Goal: Find contact information: Find contact information

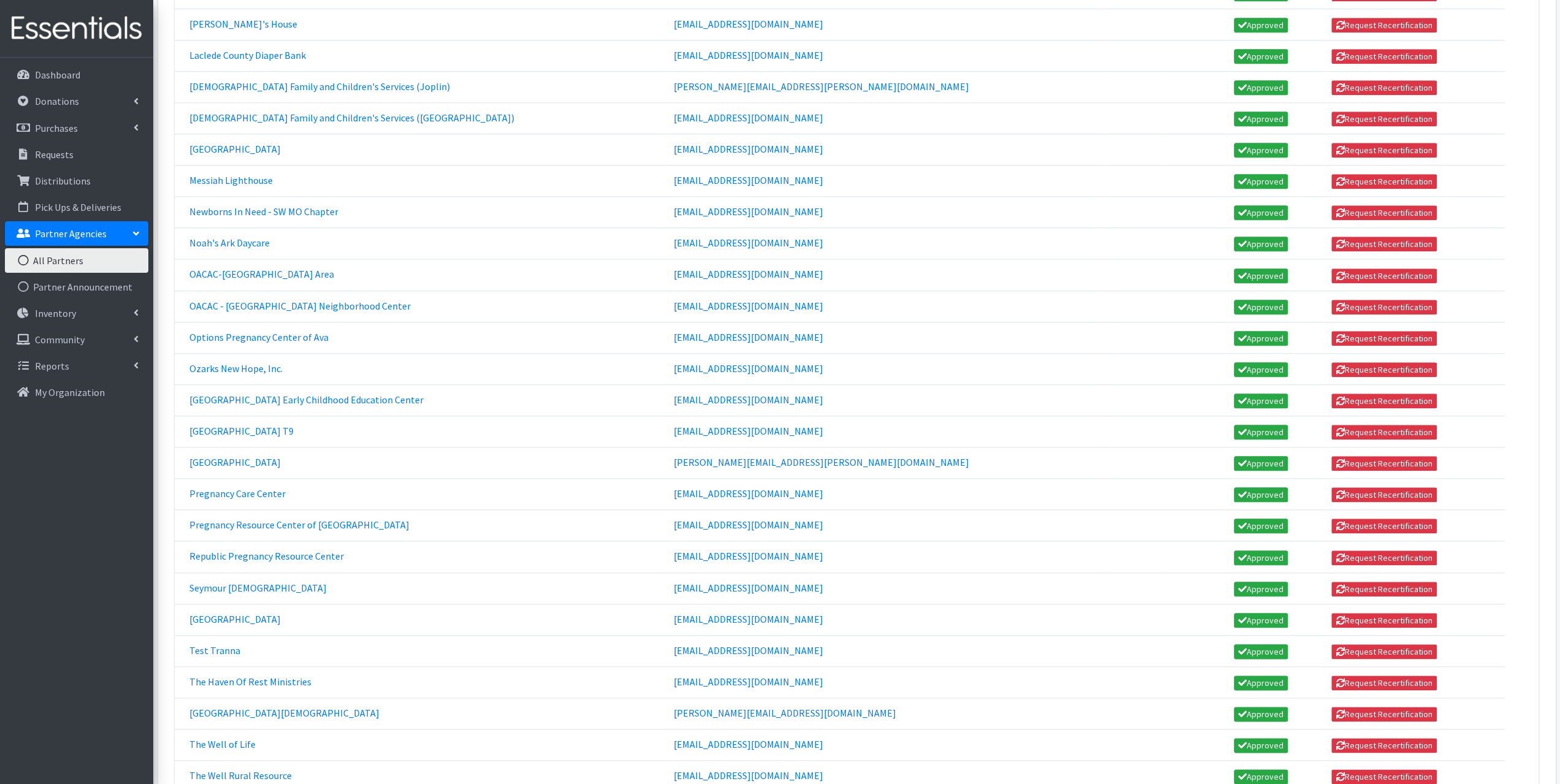
scroll to position [1206, 0]
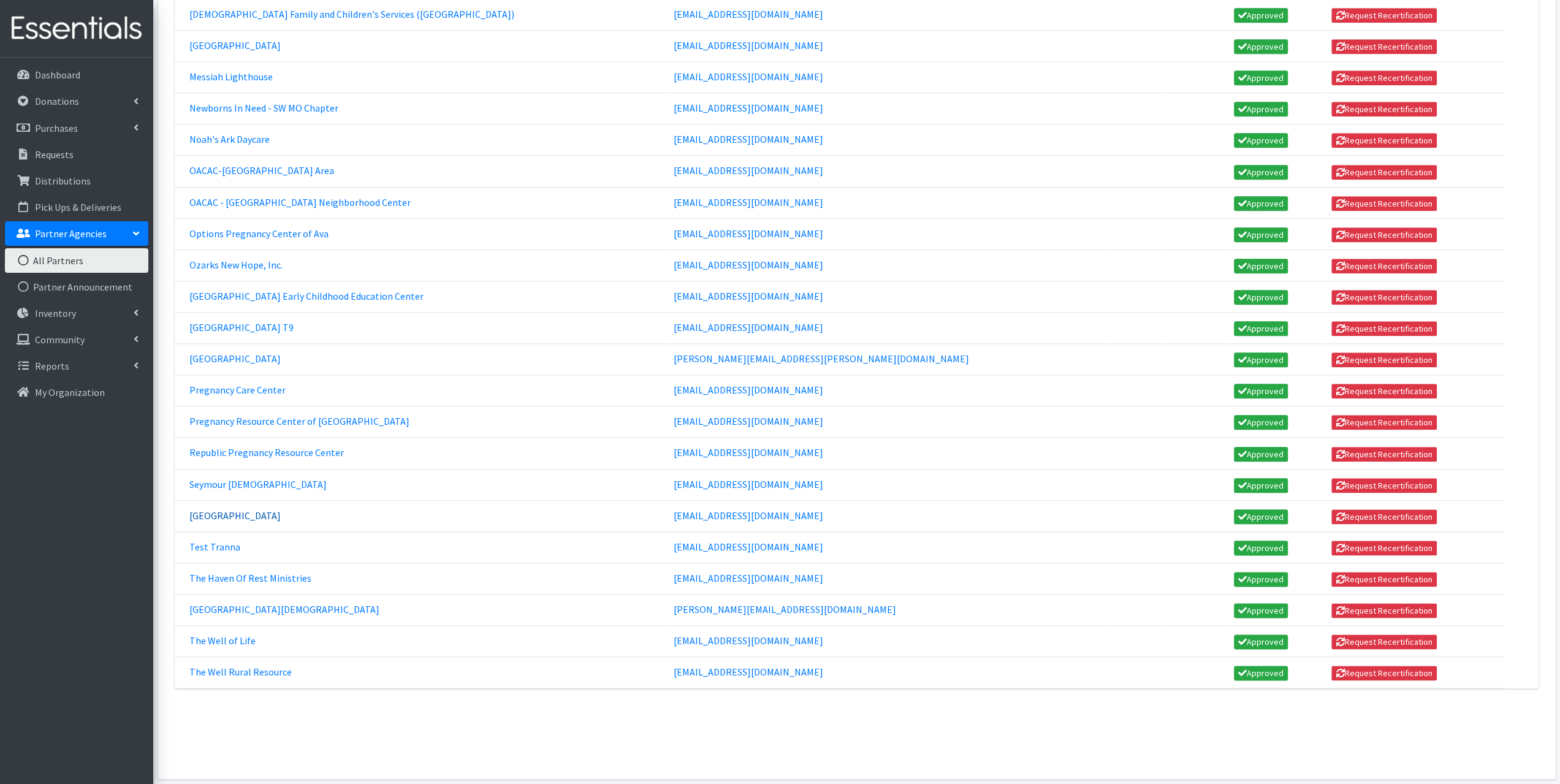
click at [231, 430] on link "Springfield Dream Center" at bounding box center [235, 516] width 91 height 12
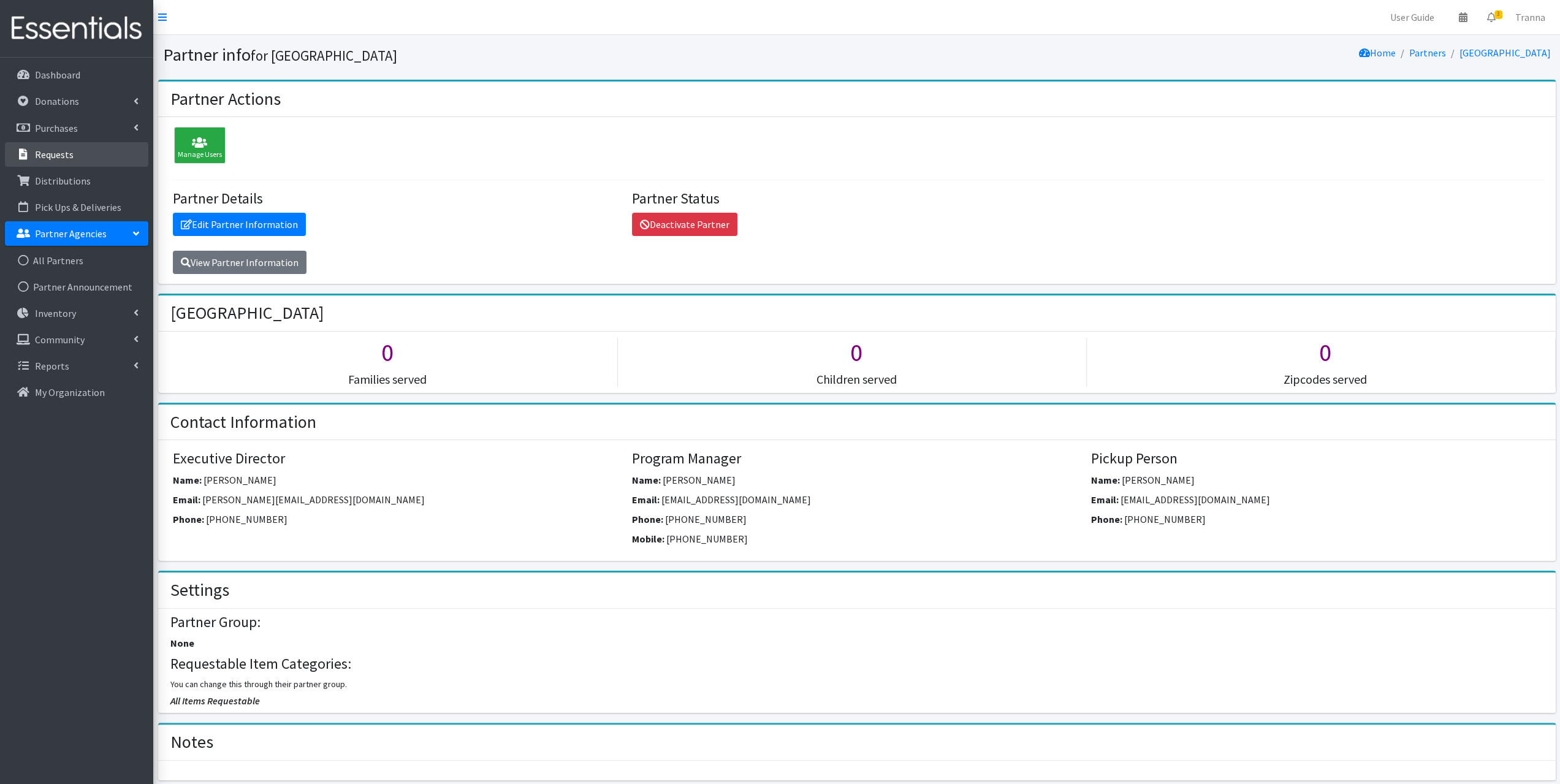
click at [61, 158] on p "Requests" at bounding box center [54, 155] width 39 height 12
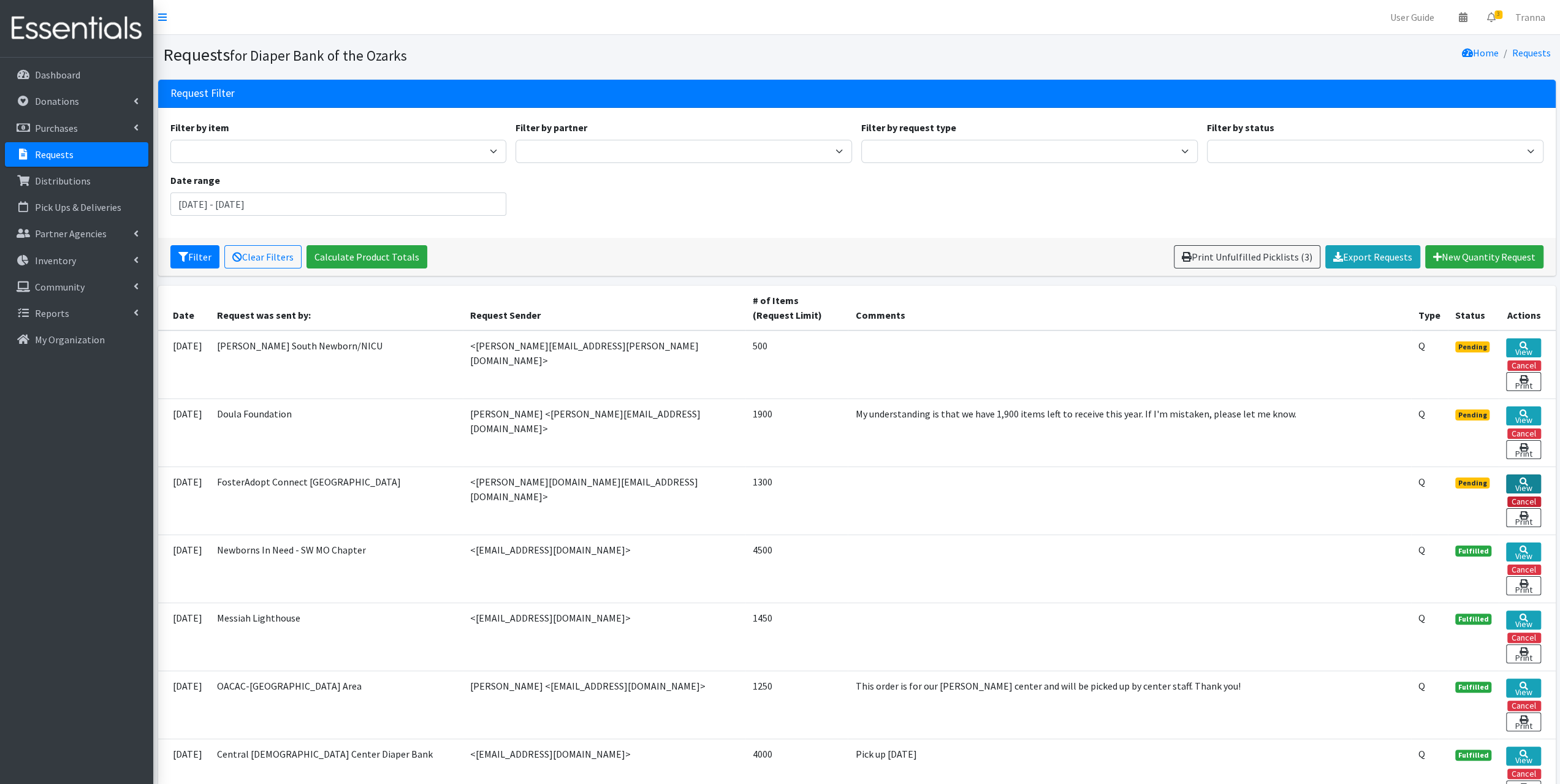
click at [1532, 479] on link "View" at bounding box center [1523, 483] width 34 height 19
click at [1534, 413] on link "View" at bounding box center [1523, 416] width 34 height 19
click at [1532, 343] on link "View" at bounding box center [1523, 347] width 34 height 19
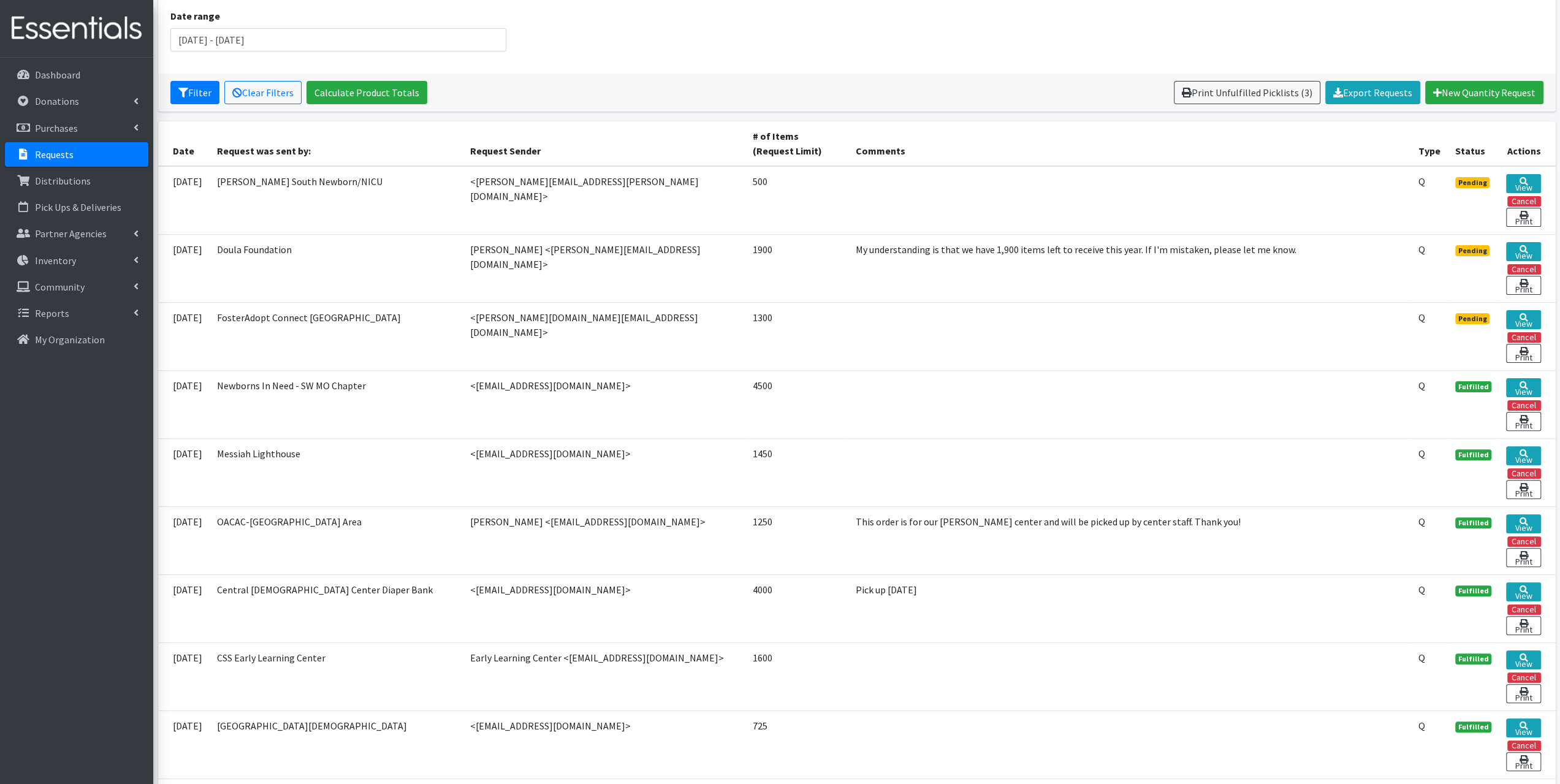
scroll to position [183, 0]
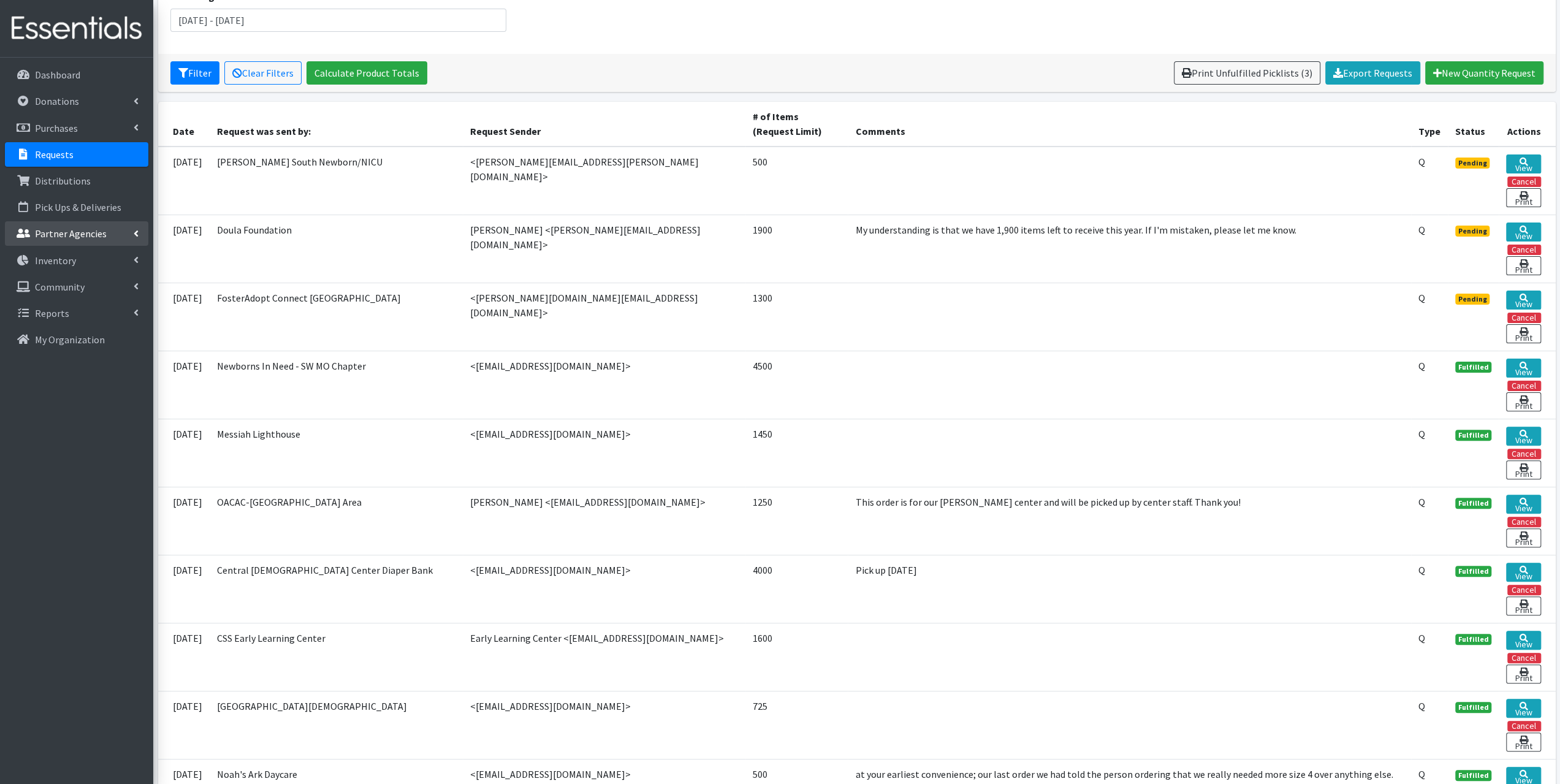
click at [86, 230] on p "Partner Agencies" at bounding box center [71, 234] width 72 height 12
click at [71, 263] on link "All Partners" at bounding box center [76, 260] width 143 height 24
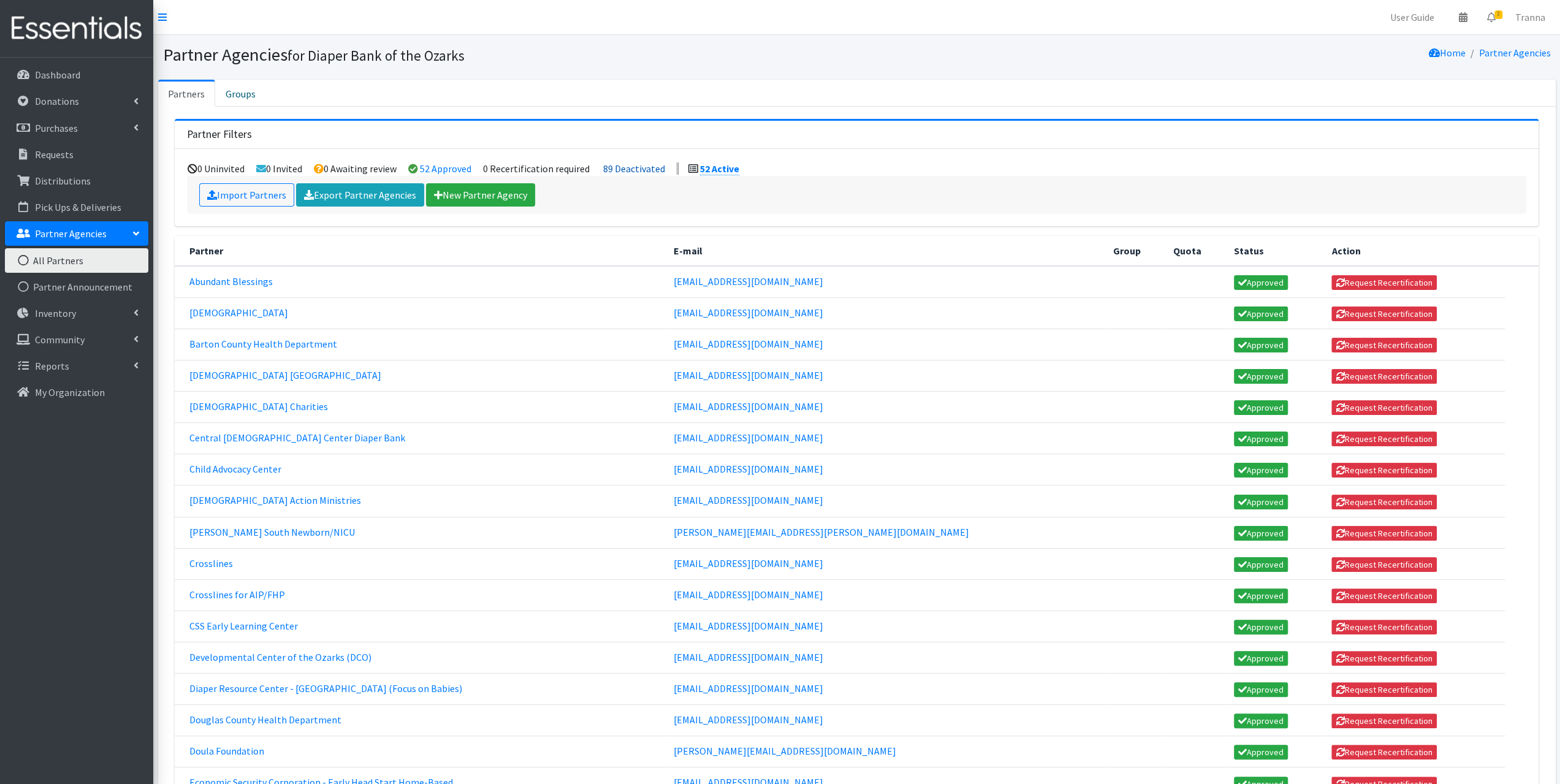
click at [643, 168] on link "89 Deactivated" at bounding box center [634, 168] width 62 height 12
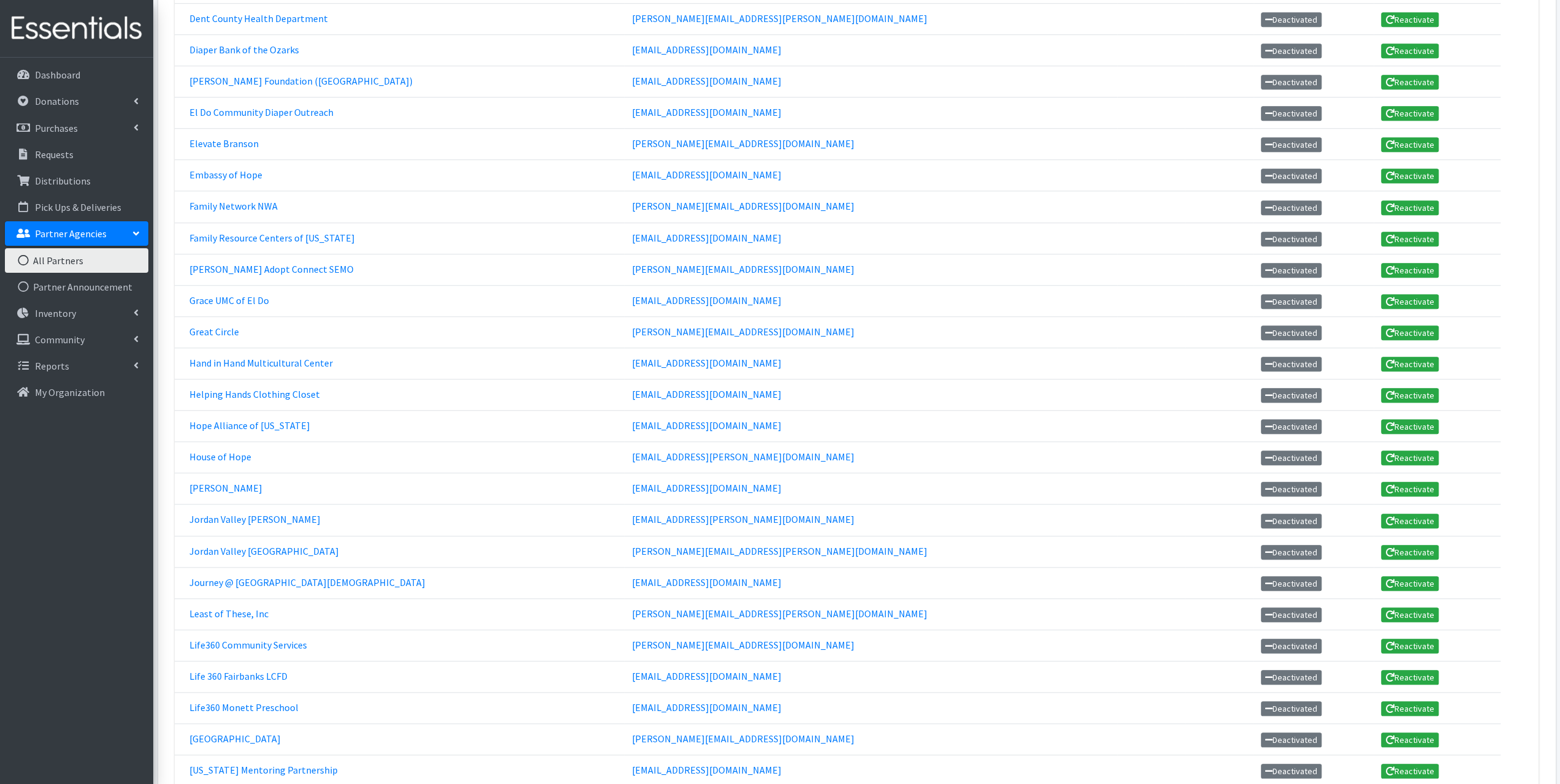
scroll to position [1103, 0]
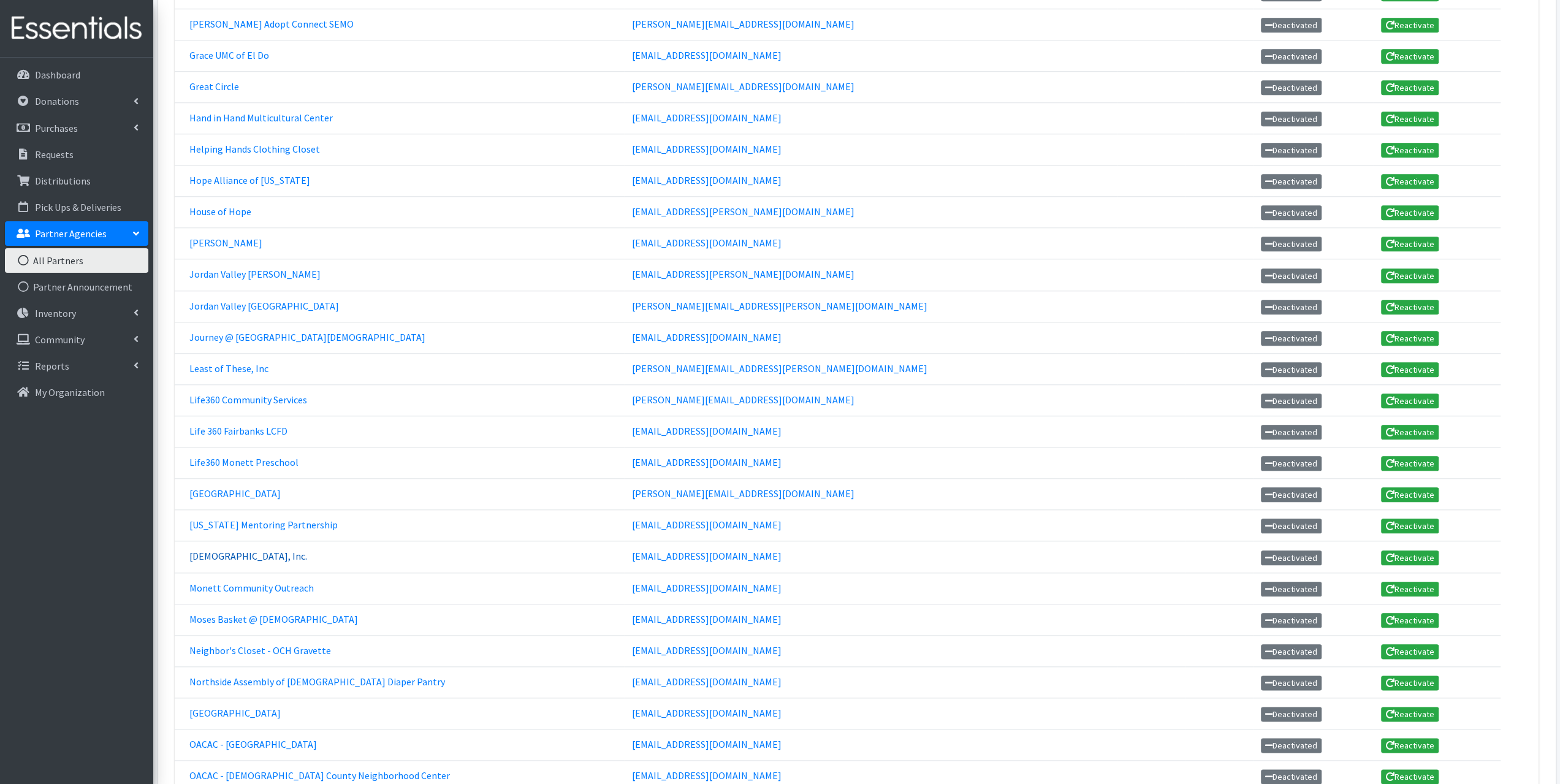
click at [257, 550] on link "[DEMOGRAPHIC_DATA], Inc." at bounding box center [248, 556] width 118 height 12
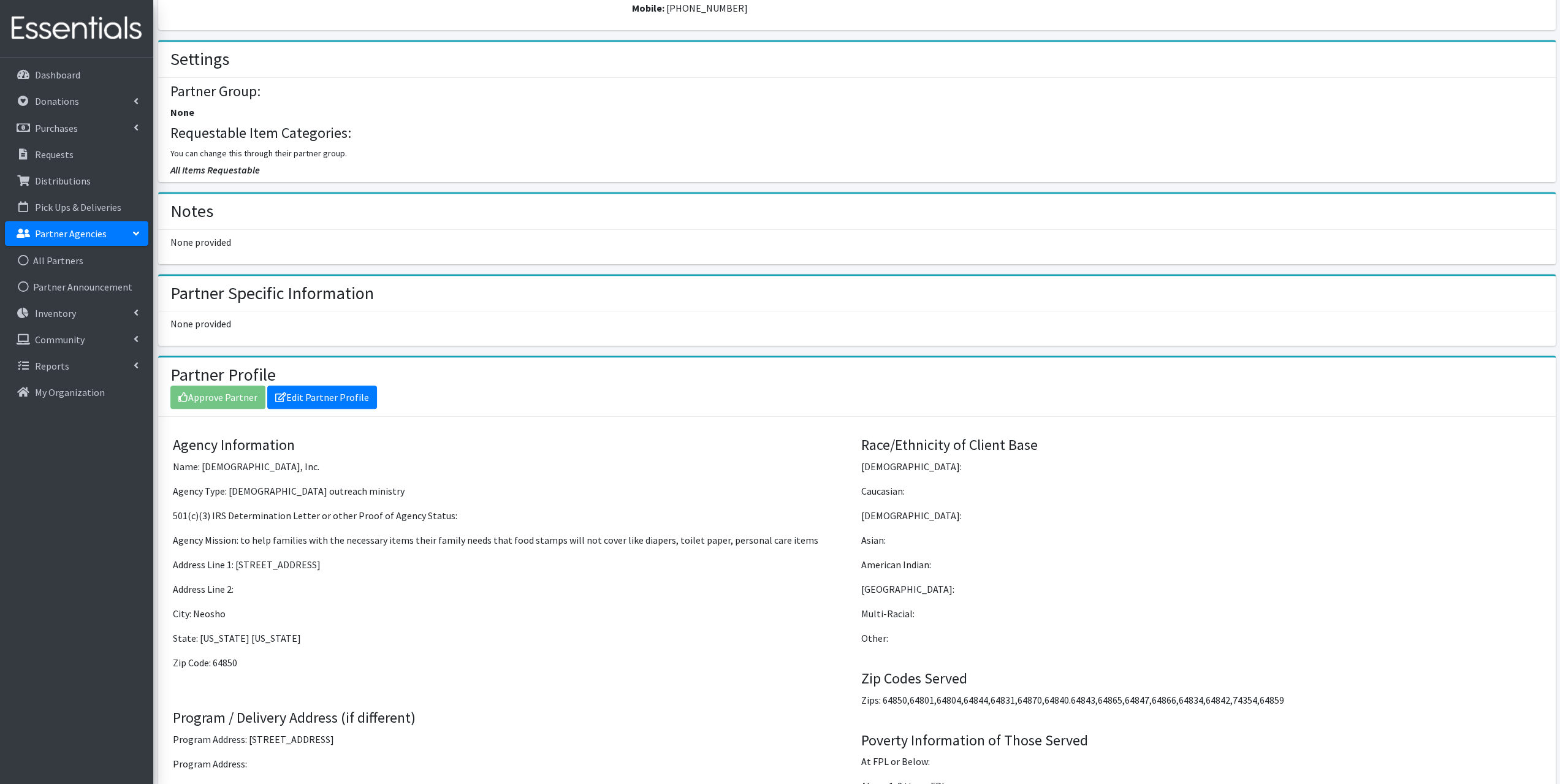
scroll to position [919, 0]
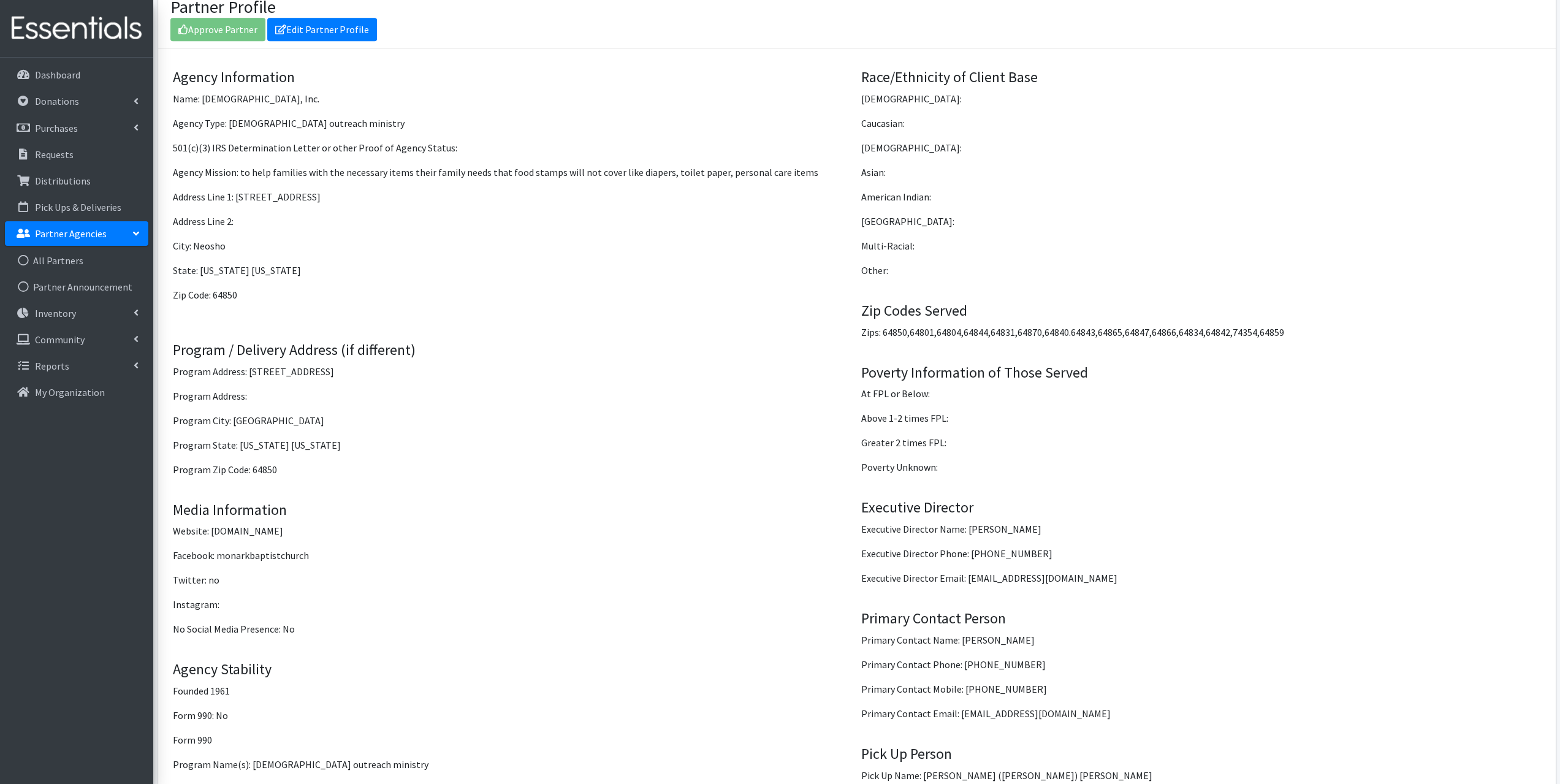
click at [69, 234] on p "Partner Agencies" at bounding box center [71, 234] width 72 height 12
click at [67, 236] on p "Partner Agencies" at bounding box center [71, 234] width 72 height 12
click at [63, 258] on link "All Partners" at bounding box center [76, 260] width 143 height 24
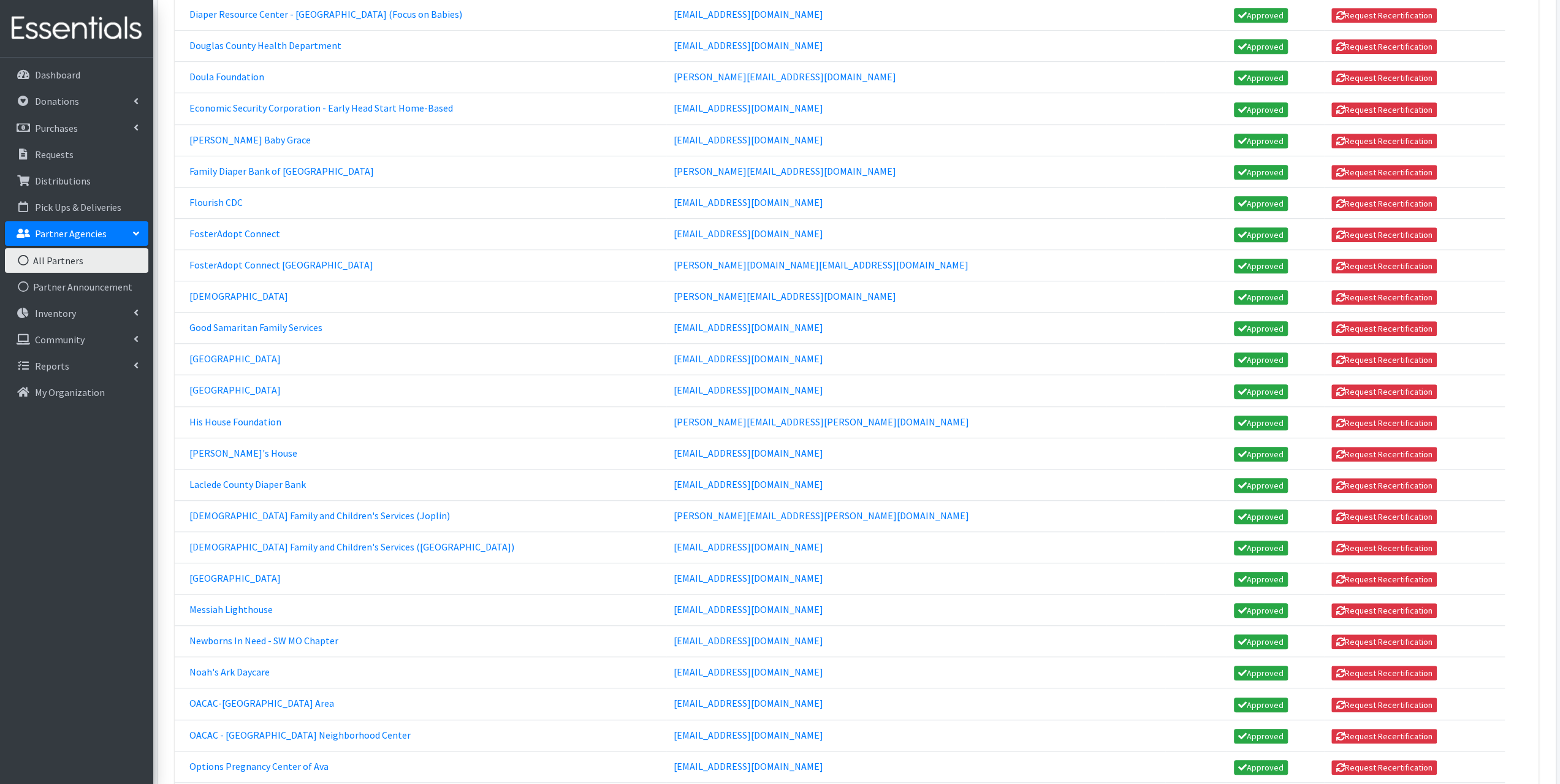
scroll to position [1042, 0]
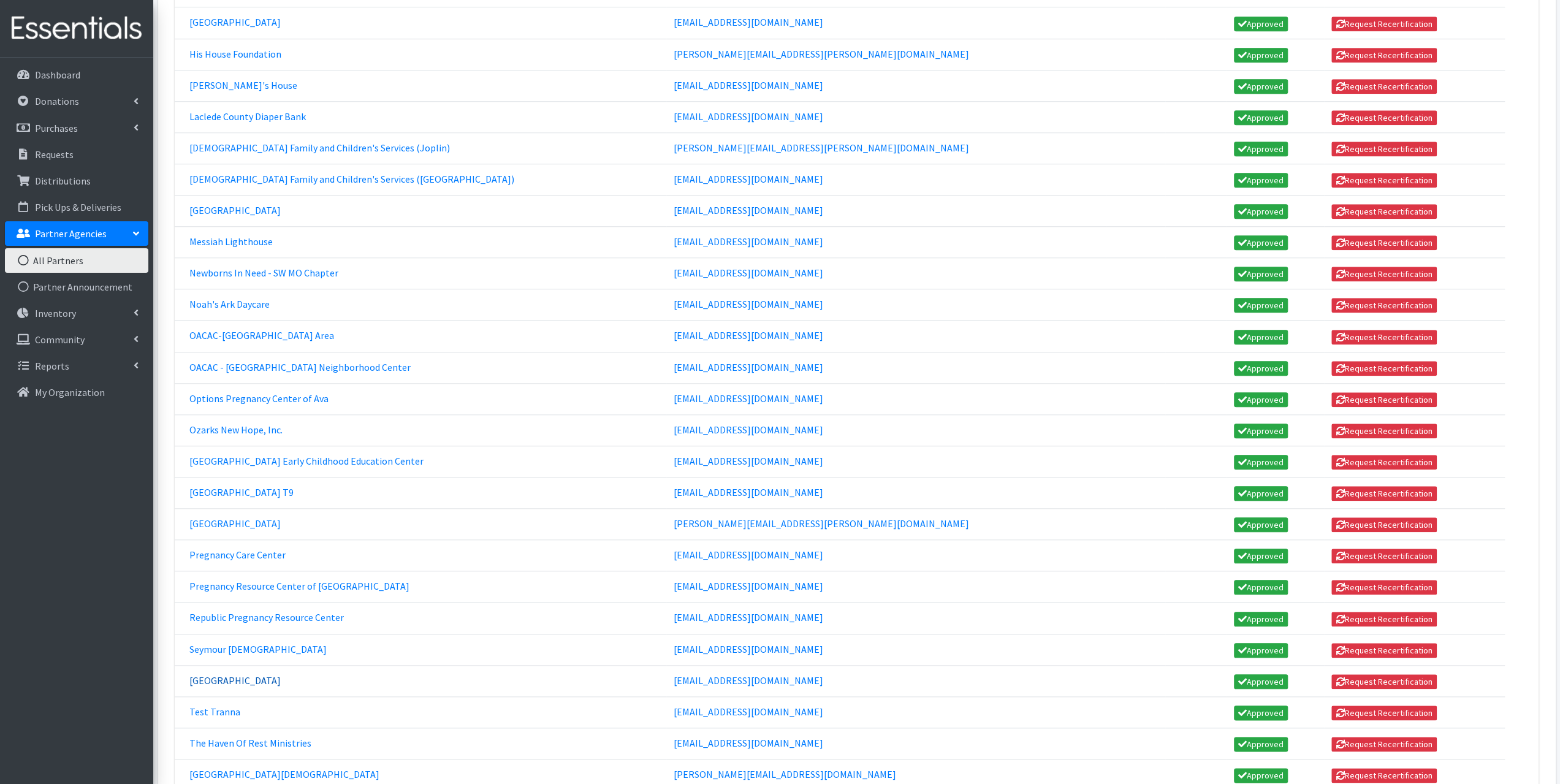
click at [240, 674] on link "[GEOGRAPHIC_DATA]" at bounding box center [235, 680] width 91 height 12
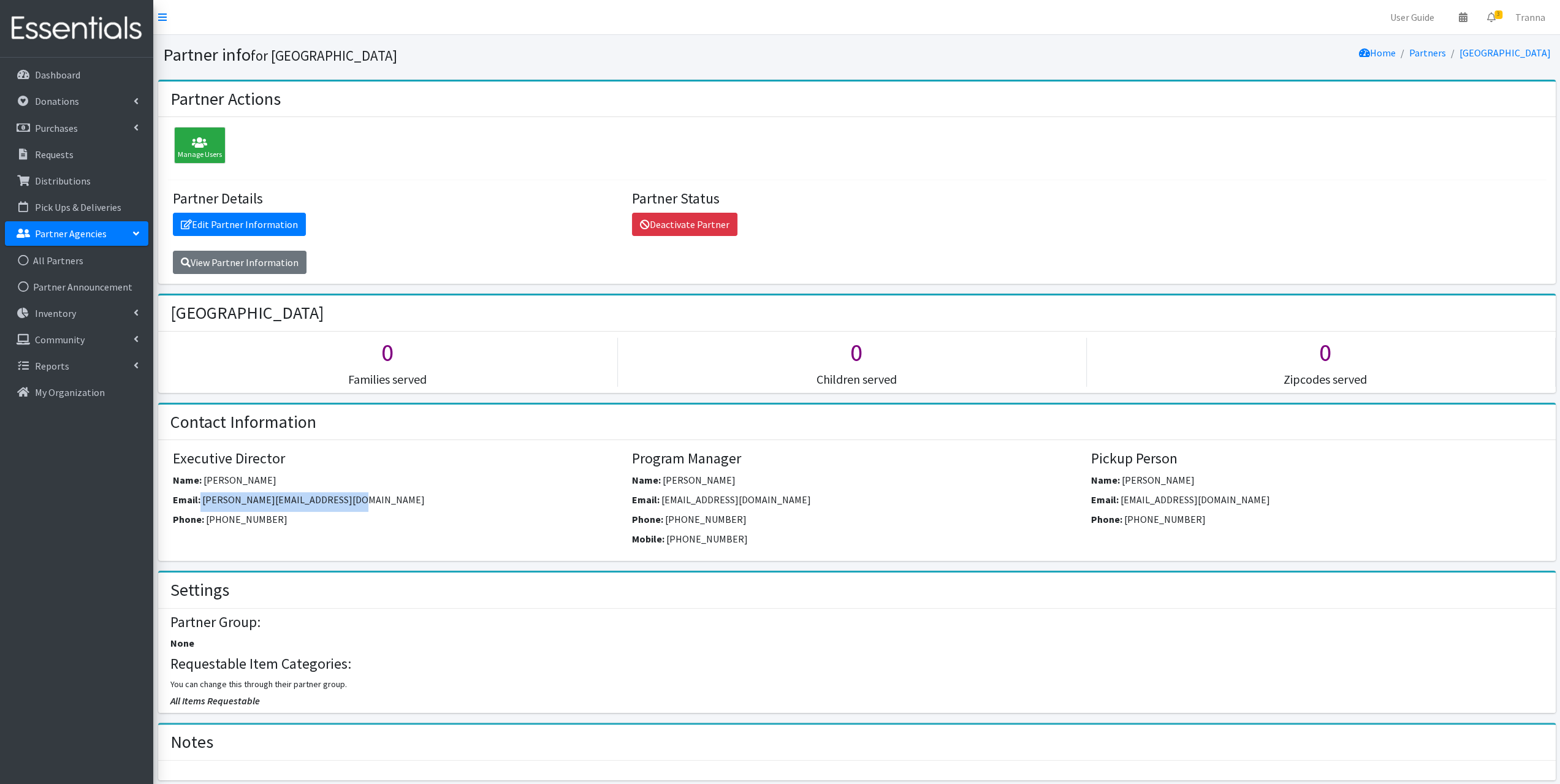
drag, startPoint x: 350, startPoint y: 495, endPoint x: 199, endPoint y: 502, distance: 151.2
click at [199, 502] on div "Email: [PERSON_NAME][EMAIL_ADDRESS][DOMAIN_NAME]" at bounding box center [397, 502] width 450 height 20
copy div "[PERSON_NAME][EMAIL_ADDRESS][DOMAIN_NAME]"
drag, startPoint x: 814, startPoint y: 498, endPoint x: 660, endPoint y: 506, distance: 154.2
click at [660, 506] on div "Email: [EMAIL_ADDRESS][DOMAIN_NAME]" at bounding box center [856, 502] width 450 height 20
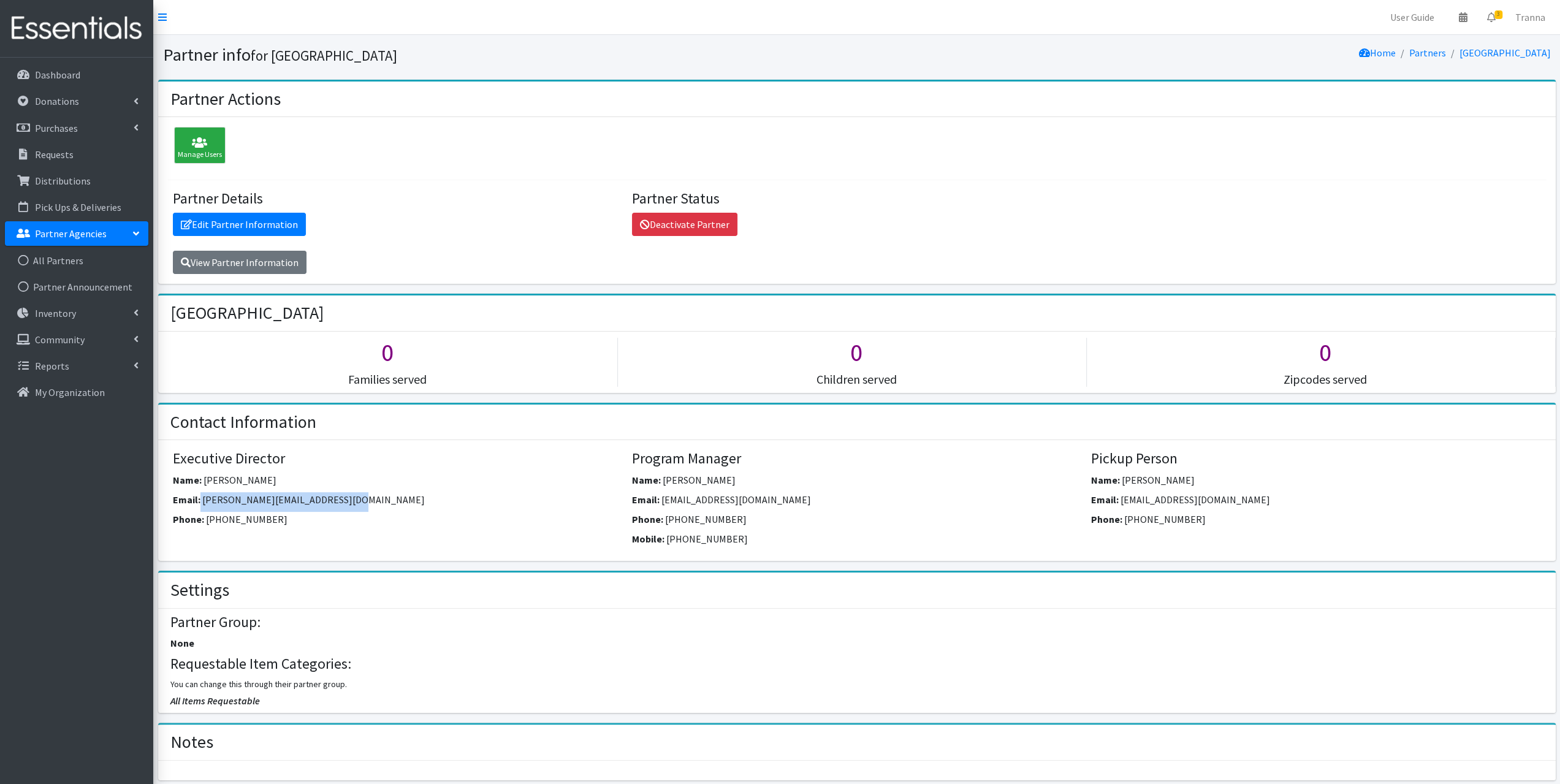
copy span "[EMAIL_ADDRESS][DOMAIN_NAME]"
